Goal: Book appointment/travel/reservation

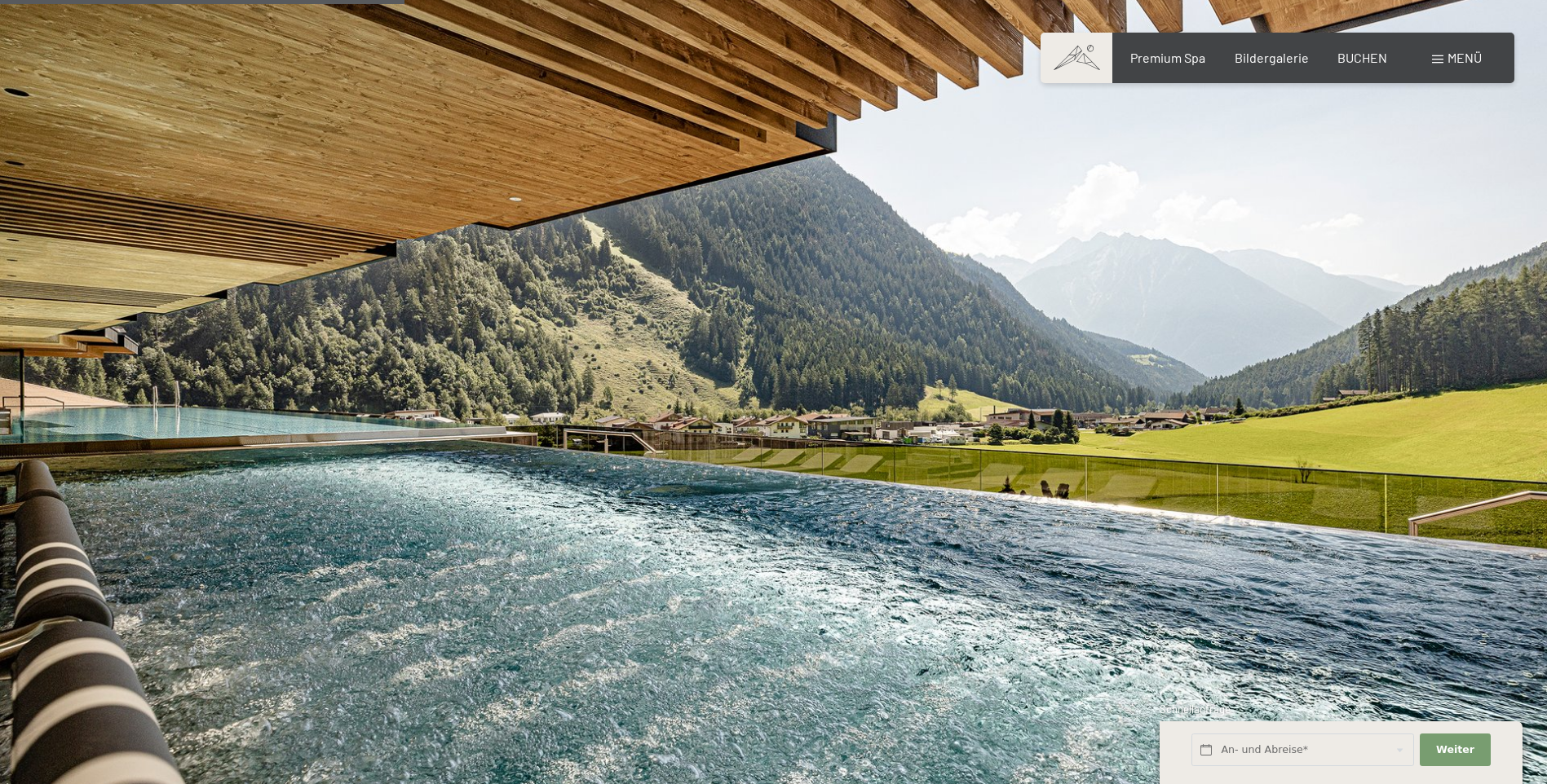
scroll to position [3180, 0]
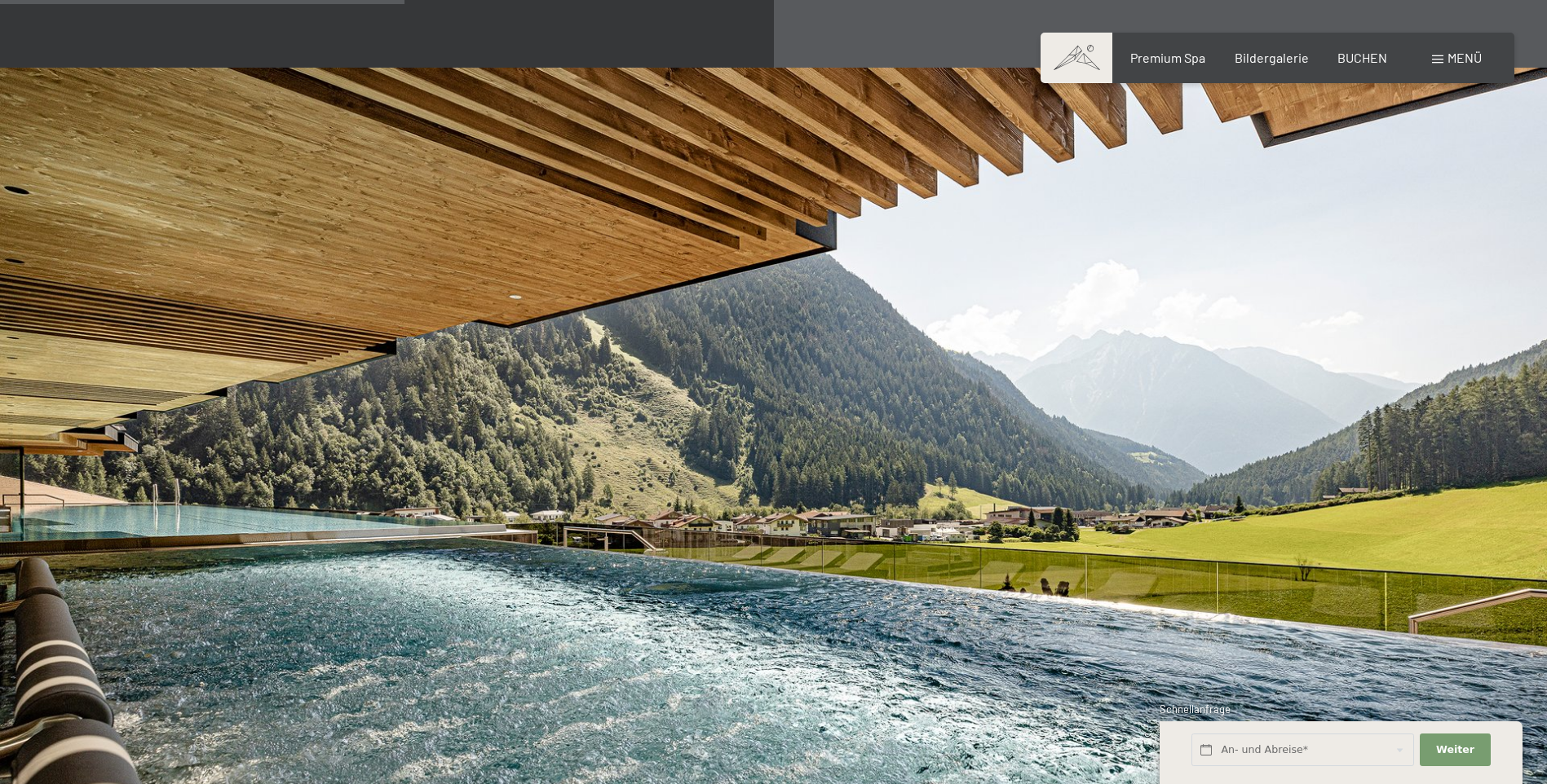
click at [1431, 60] on div "Buchen Anfragen Premium Spa Bildergalerie BUCHEN Menü DE IT EN Gutschein Bilder…" at bounding box center [1277, 58] width 408 height 18
click at [1441, 55] on div "Menü" at bounding box center [1456, 58] width 49 height 18
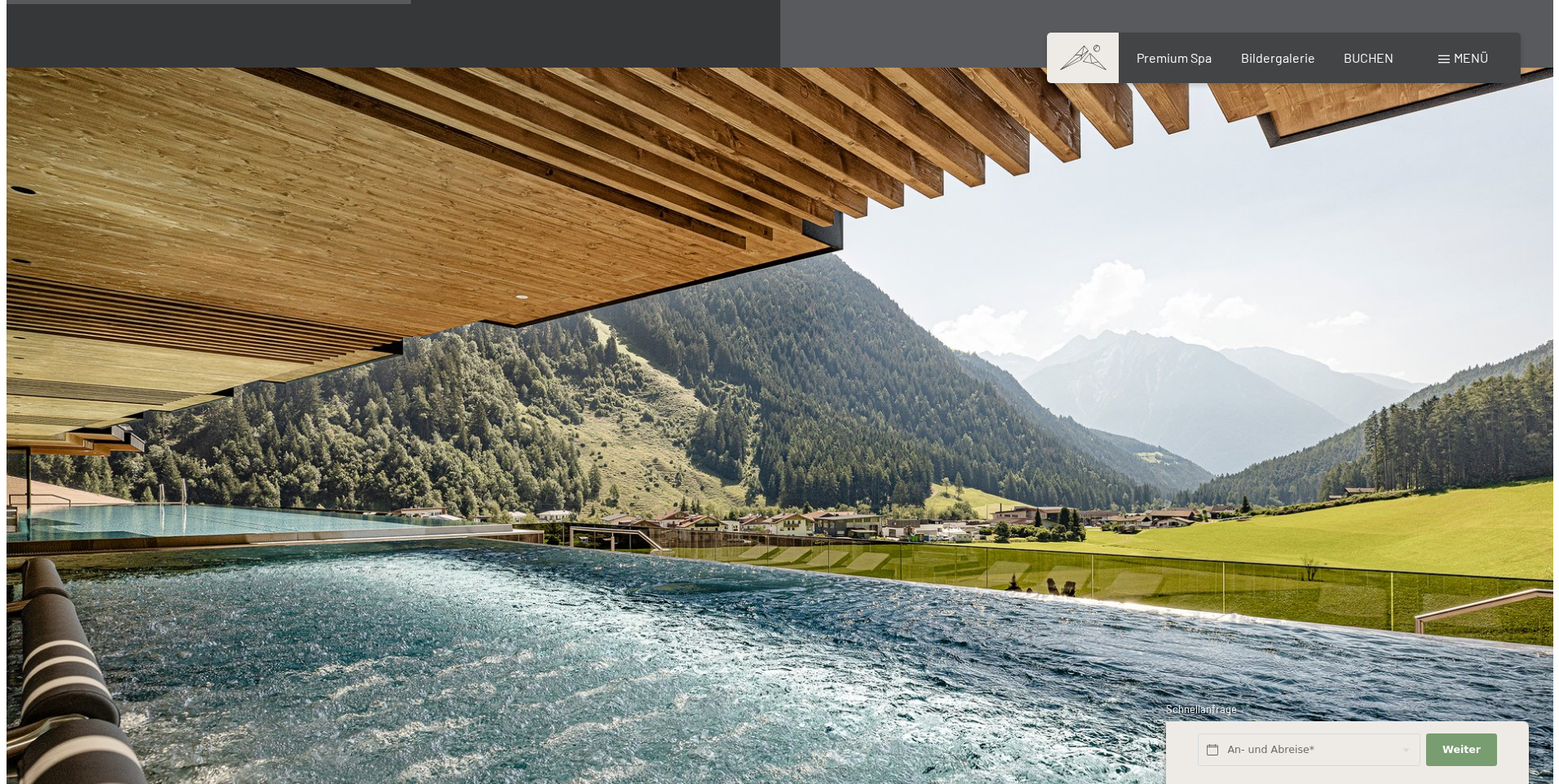
scroll to position [3188, 0]
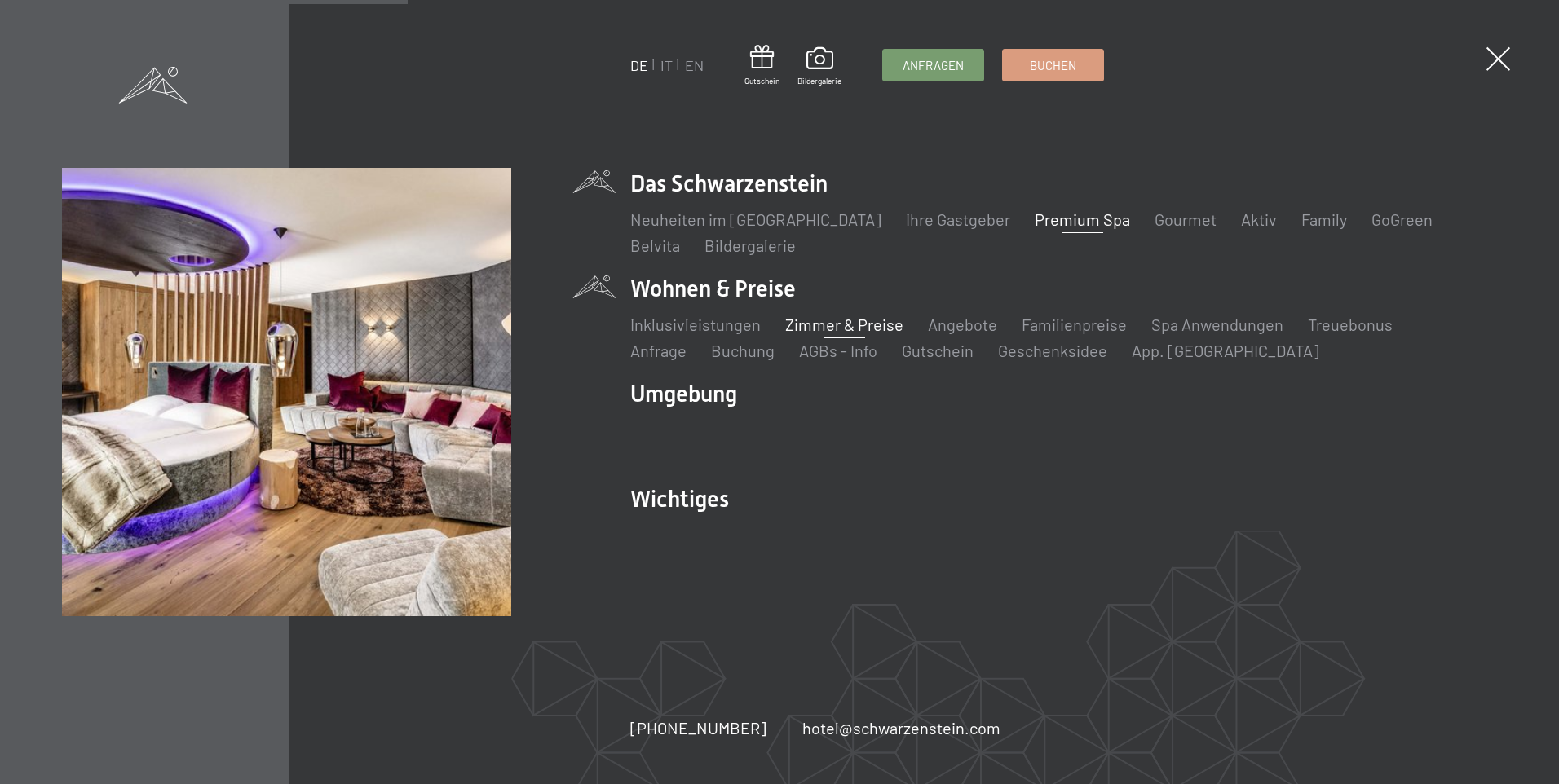
click at [875, 322] on link "Zimmer & Preise" at bounding box center [844, 324] width 118 height 20
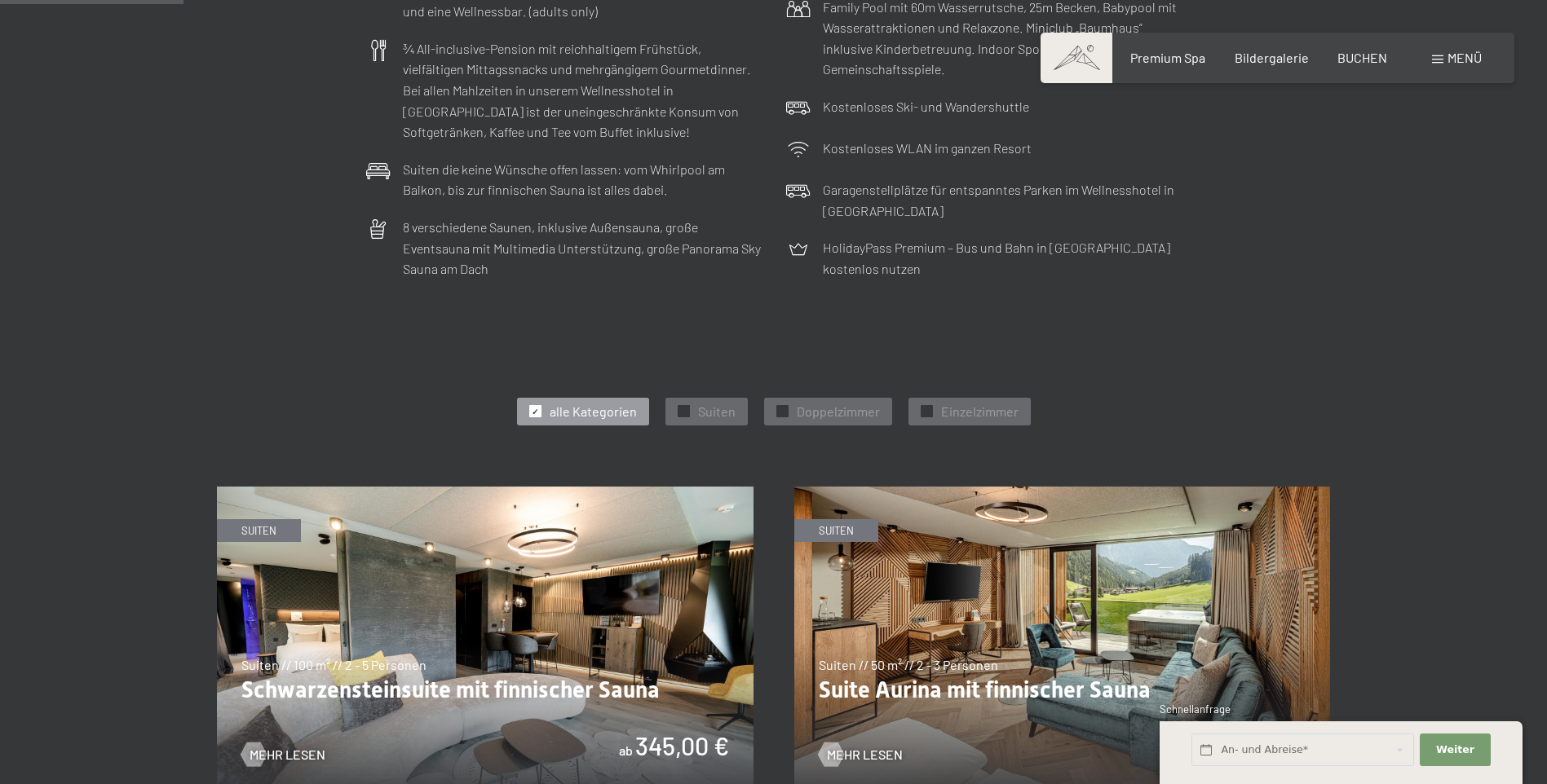
scroll to position [652, 0]
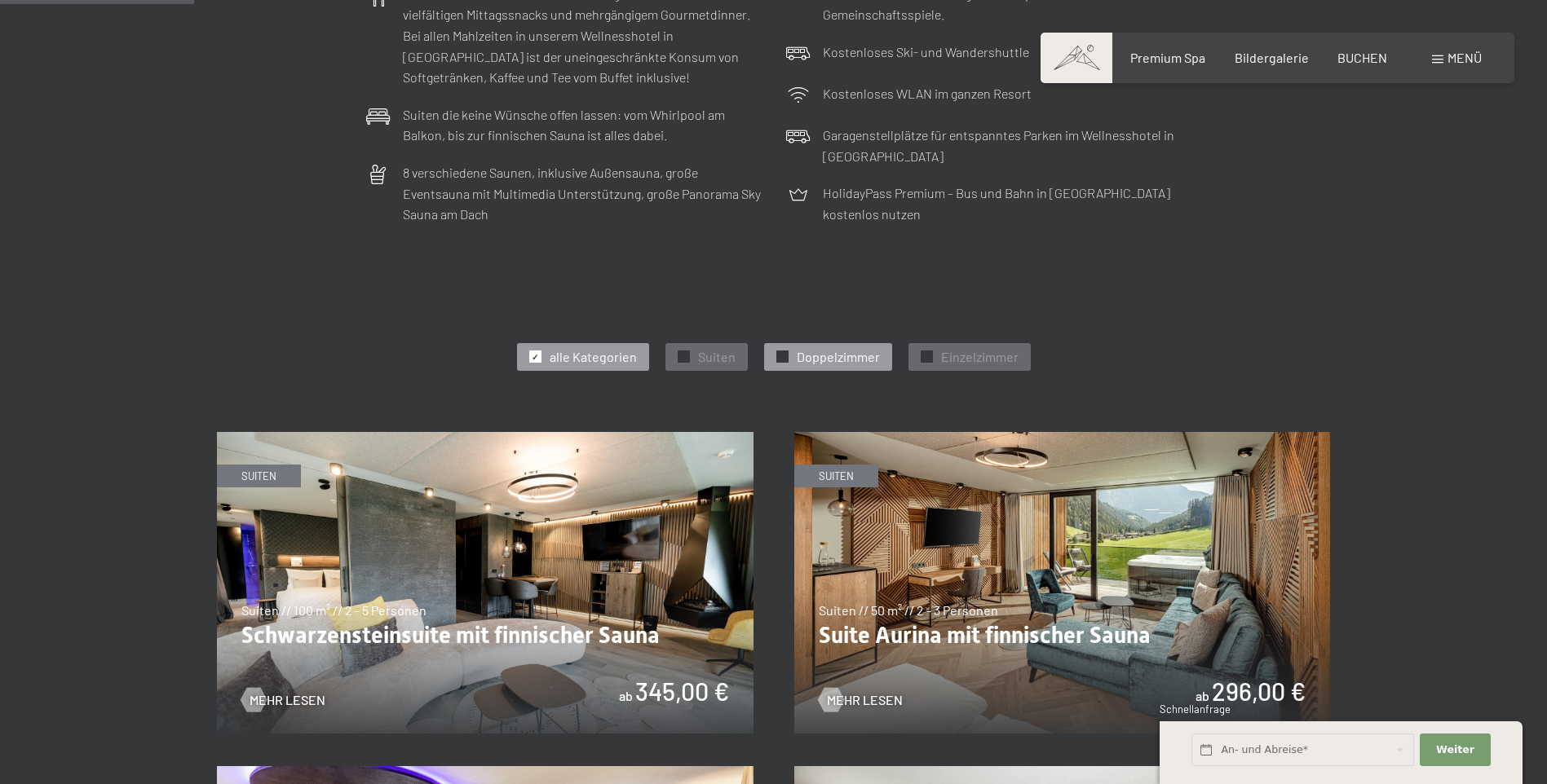
click at [781, 356] on span "✓" at bounding box center [781, 357] width 7 height 11
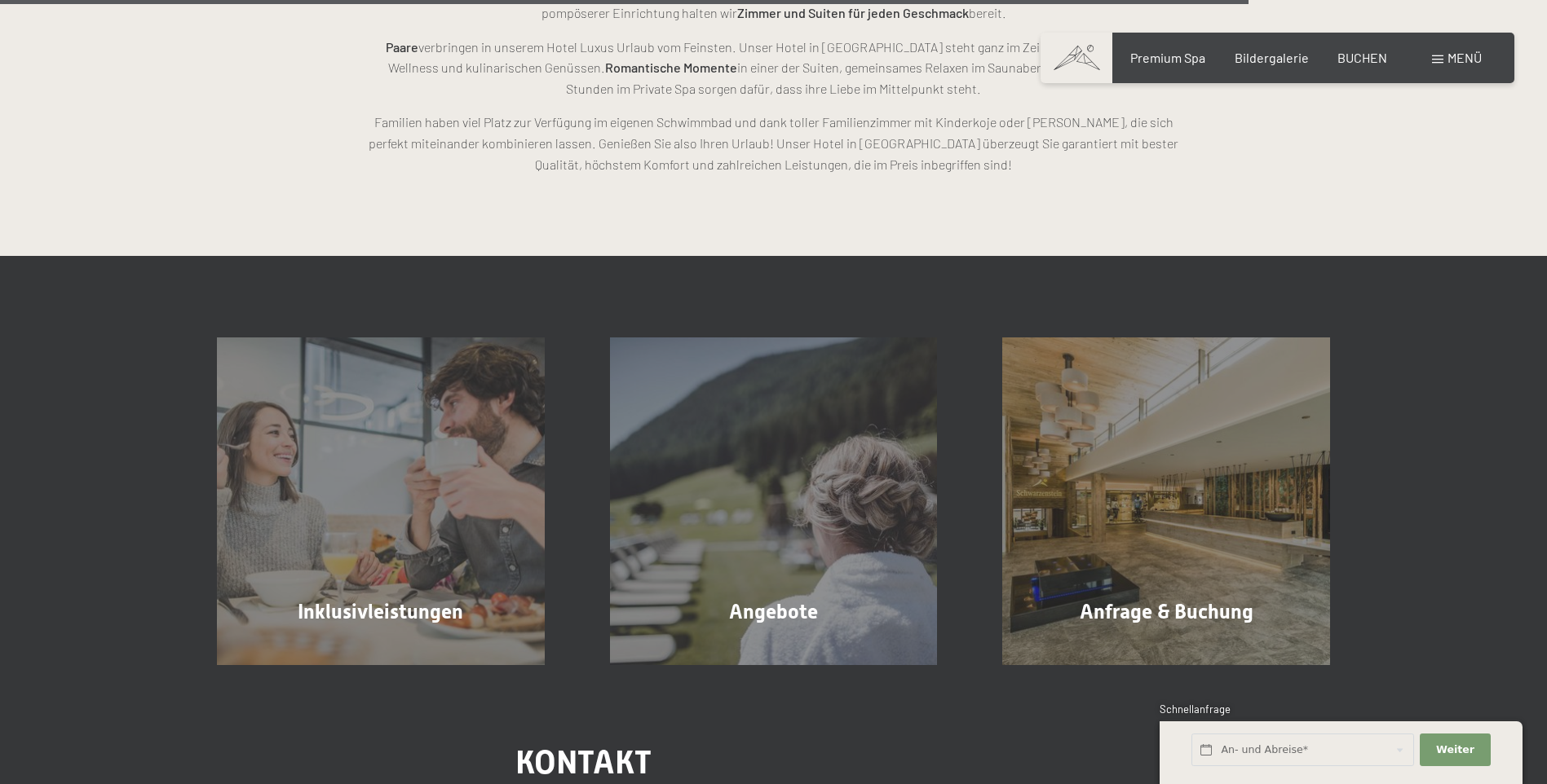
scroll to position [3016, 0]
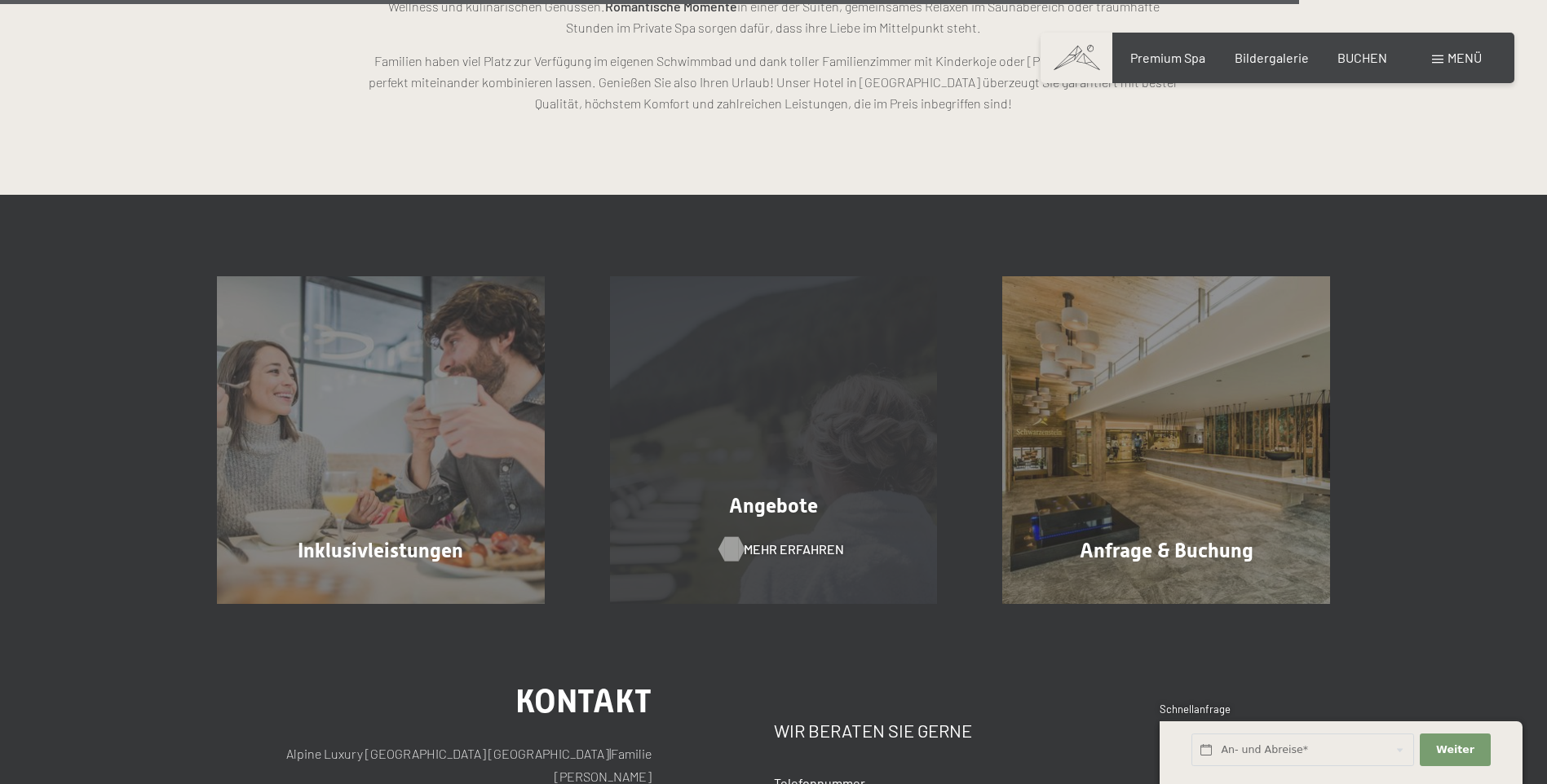
click at [788, 546] on span "Mehr erfahren" at bounding box center [794, 549] width 100 height 18
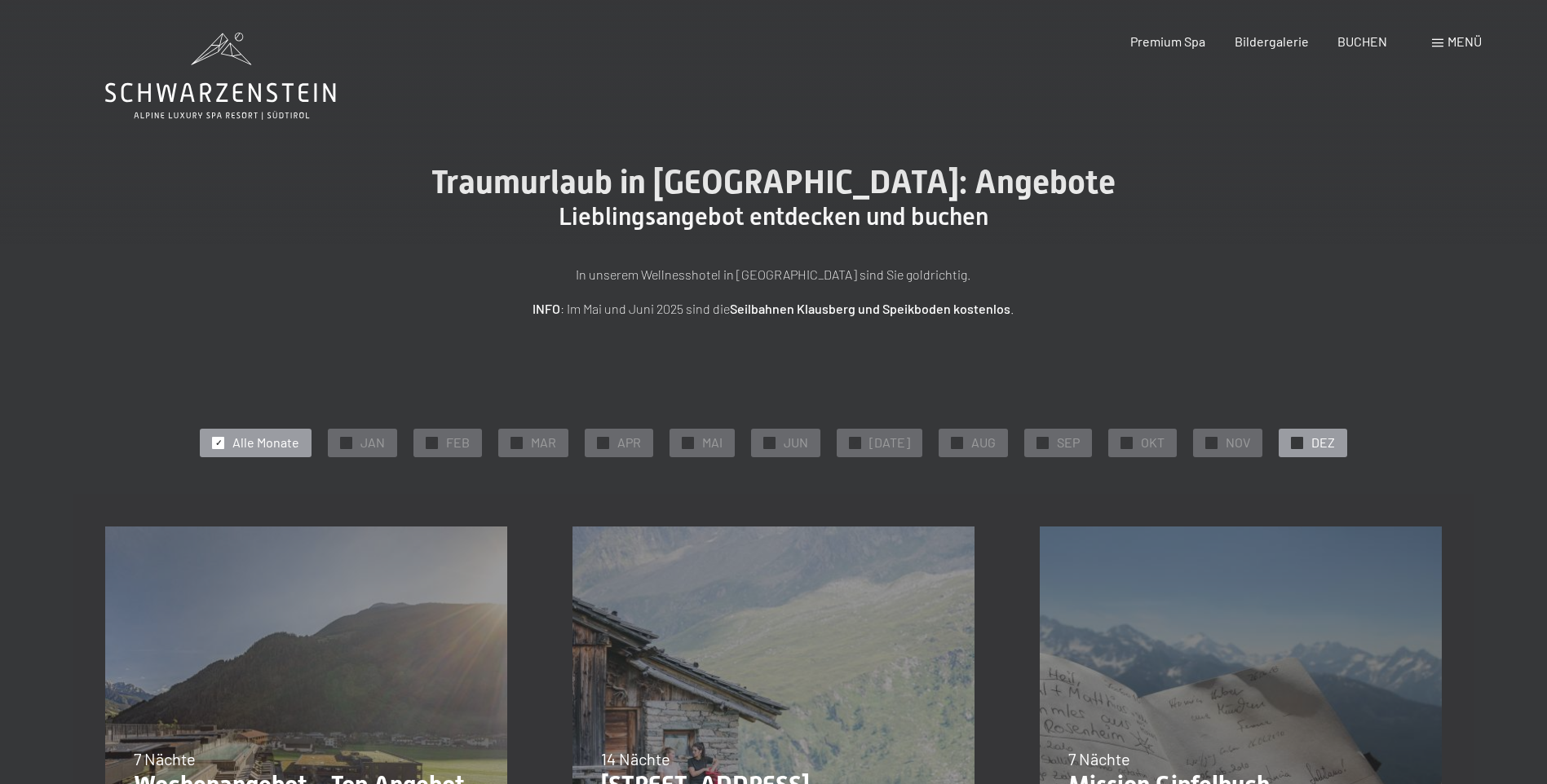
click at [1291, 442] on div at bounding box center [1297, 443] width 12 height 12
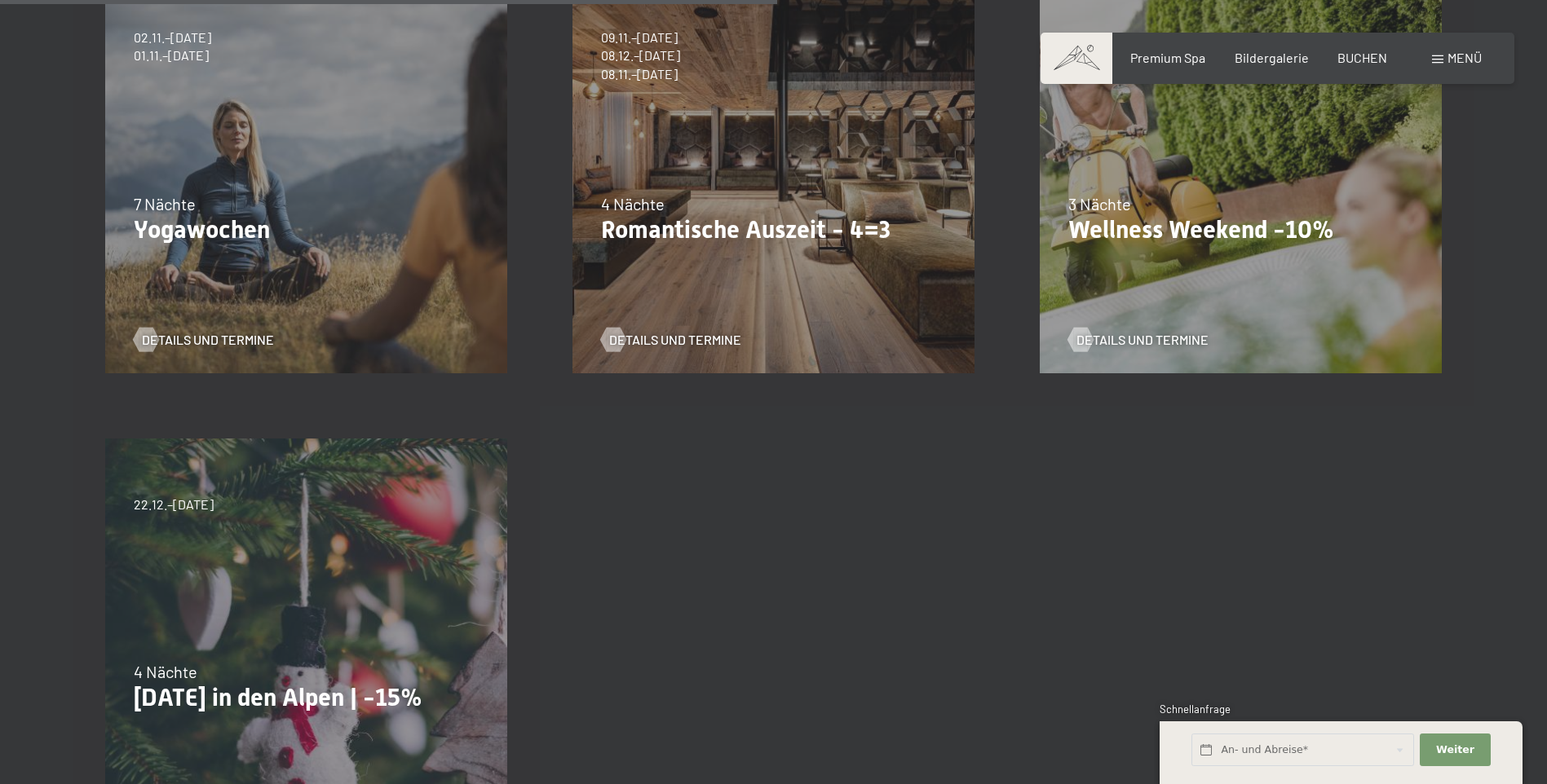
scroll to position [897, 0]
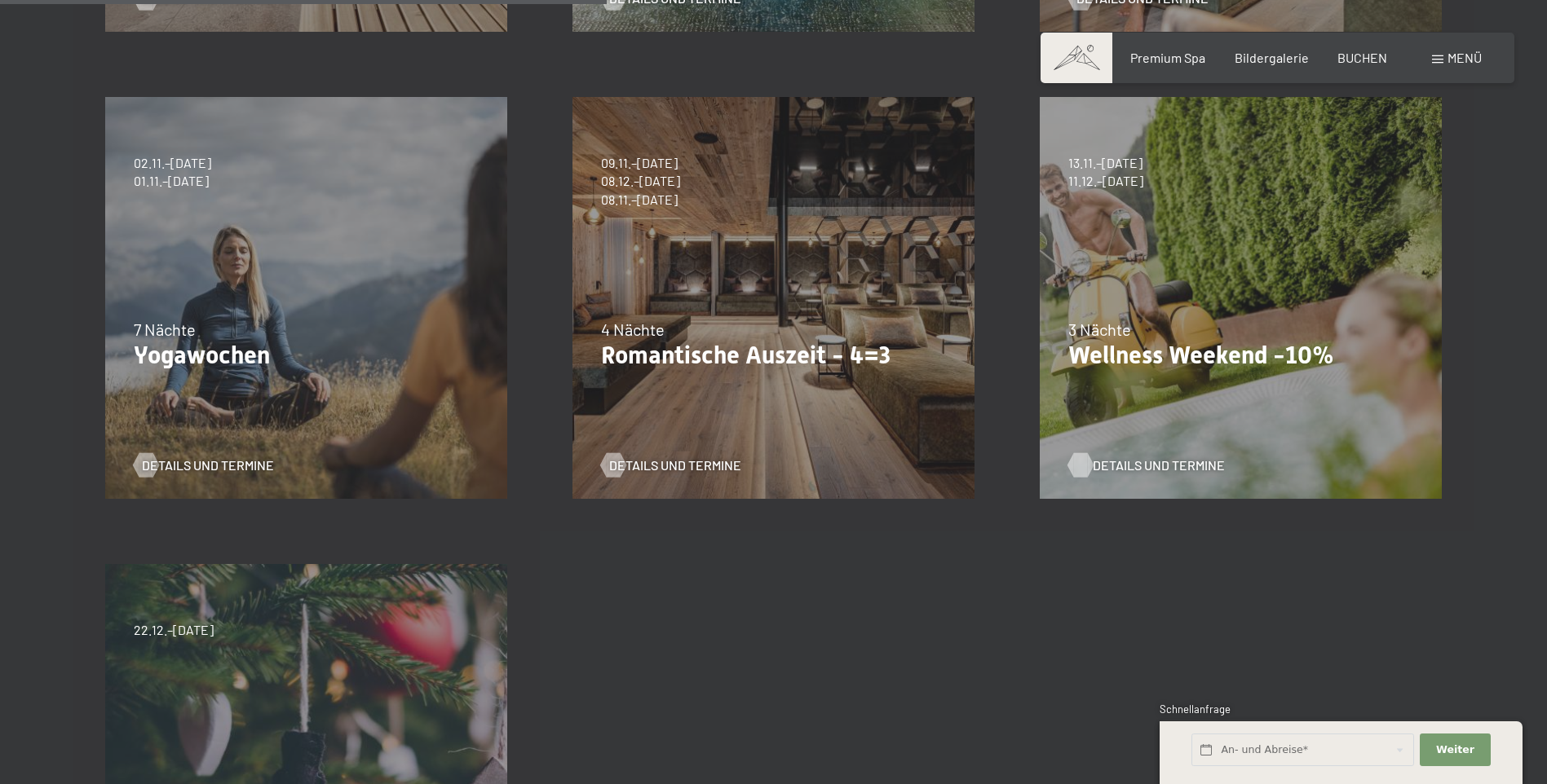
click at [1173, 461] on span "Details und Termine" at bounding box center [1159, 465] width 132 height 18
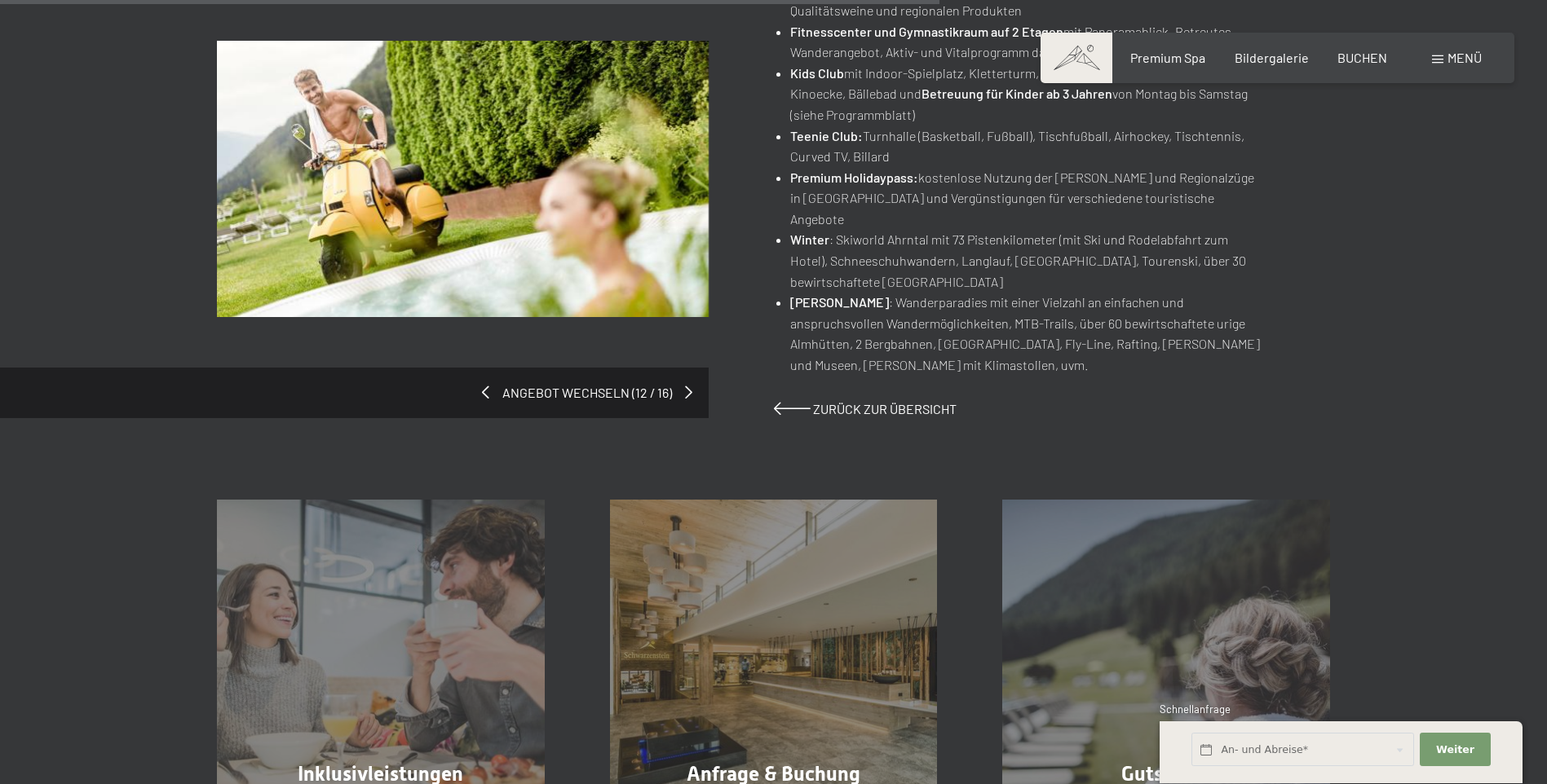
scroll to position [1141, 0]
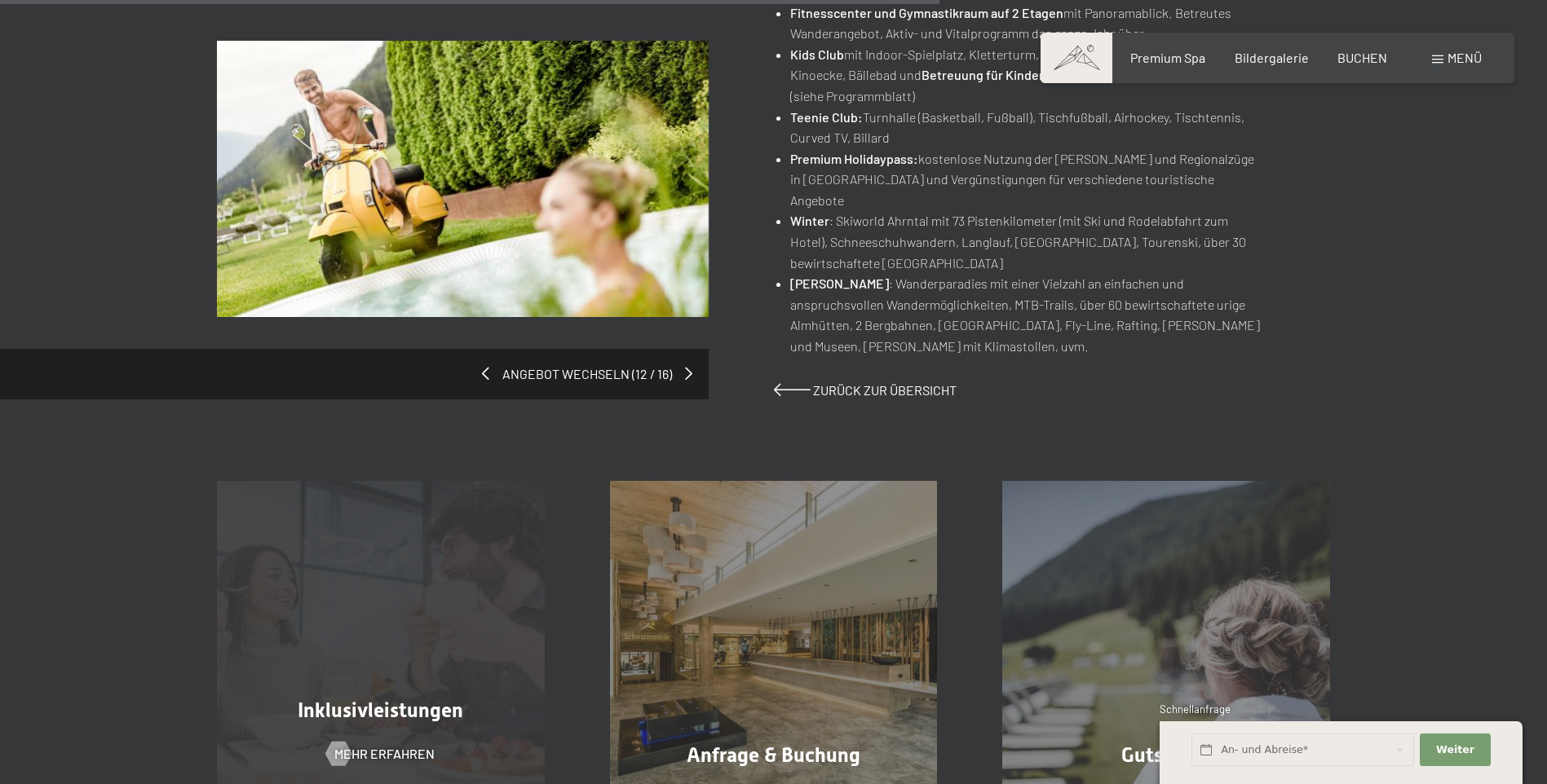
click at [348, 636] on div "Inklusivleistungen Mehr erfahren" at bounding box center [380, 644] width 393 height 327
